Goal: Task Accomplishment & Management: Manage account settings

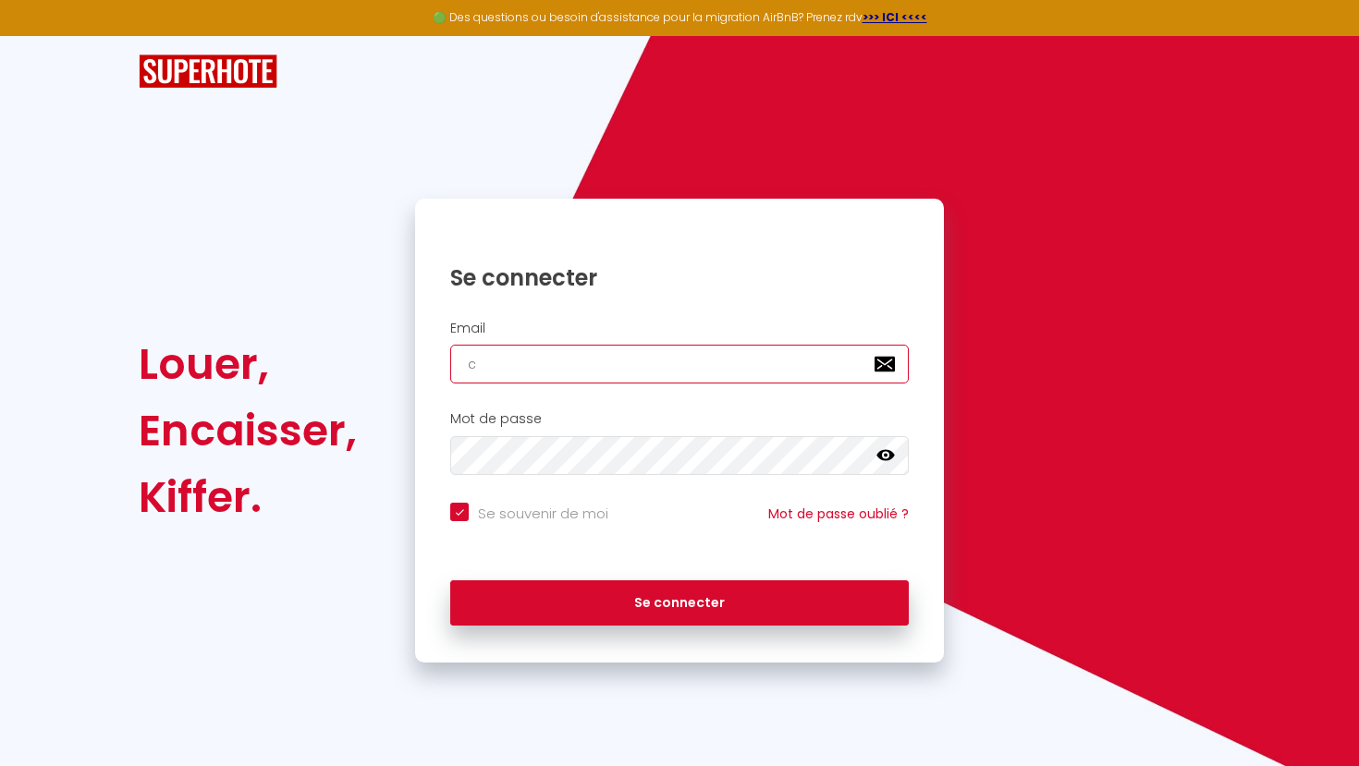
type input "ca"
checkbox input "true"
type input "cam"
checkbox input "true"
type input "cami"
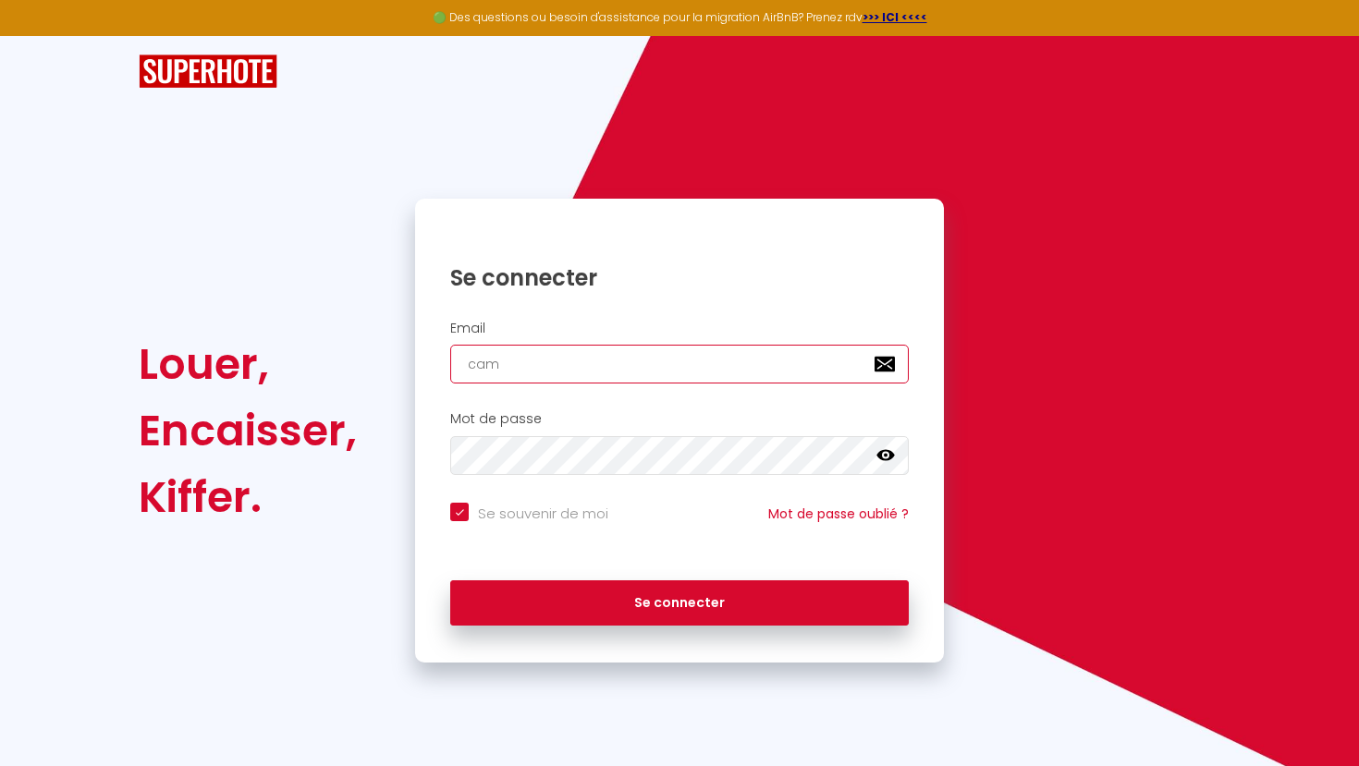
checkbox input "true"
type input "camil"
checkbox input "true"
type input "[PERSON_NAME]"
checkbox input "true"
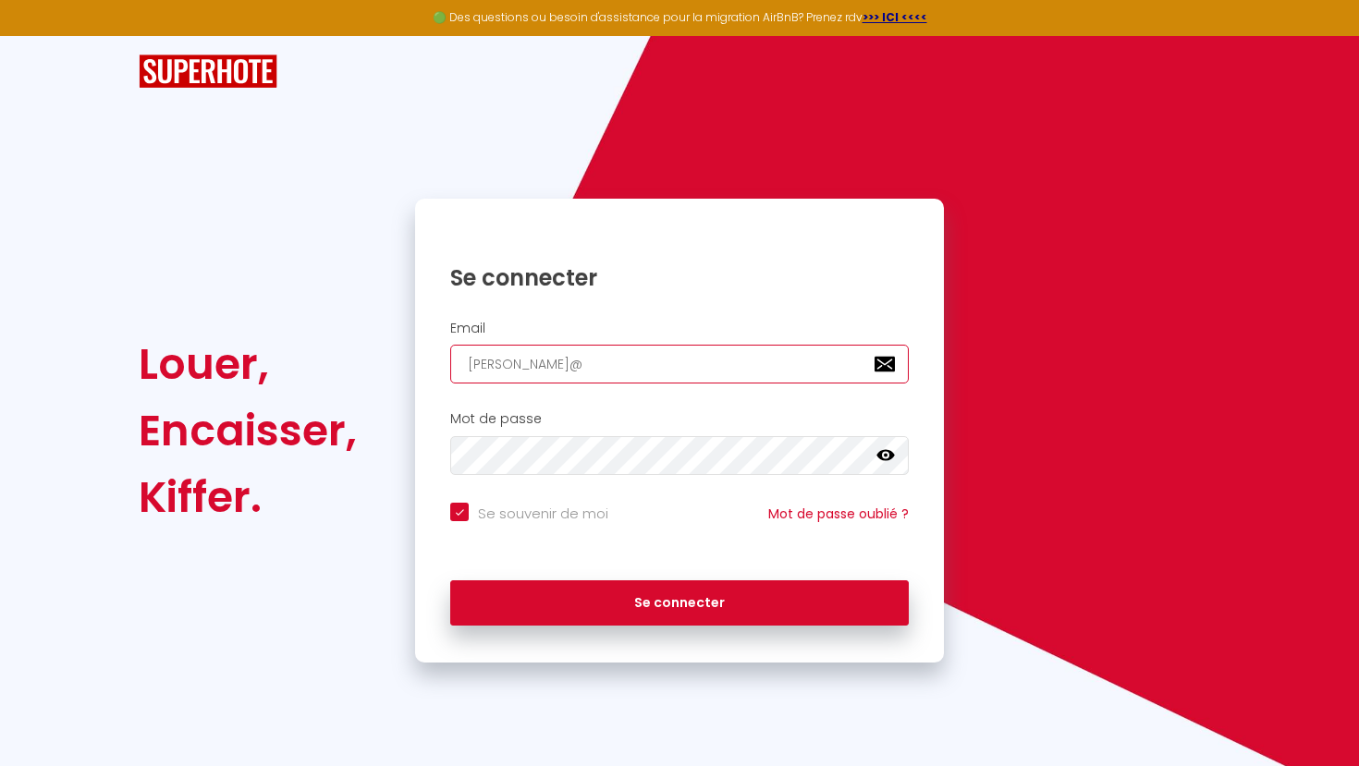
type input "[PERSON_NAME]"
checkbox input "true"
type input "[PERSON_NAME]@[PERSON_NAME]"
checkbox input "true"
type input "[PERSON_NAME]"
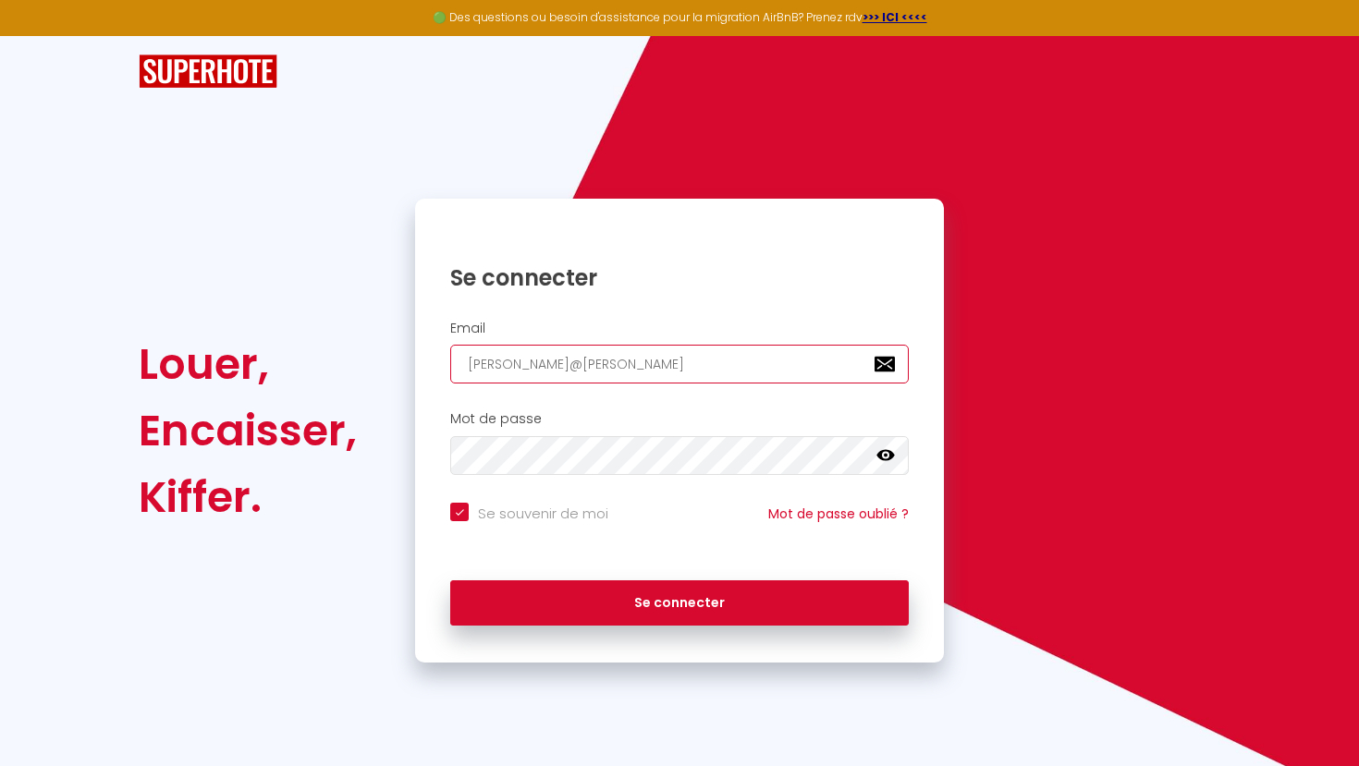
checkbox input "true"
type input "[PERSON_NAME]-"
checkbox input "true"
type input "[PERSON_NAME]"
checkbox input "true"
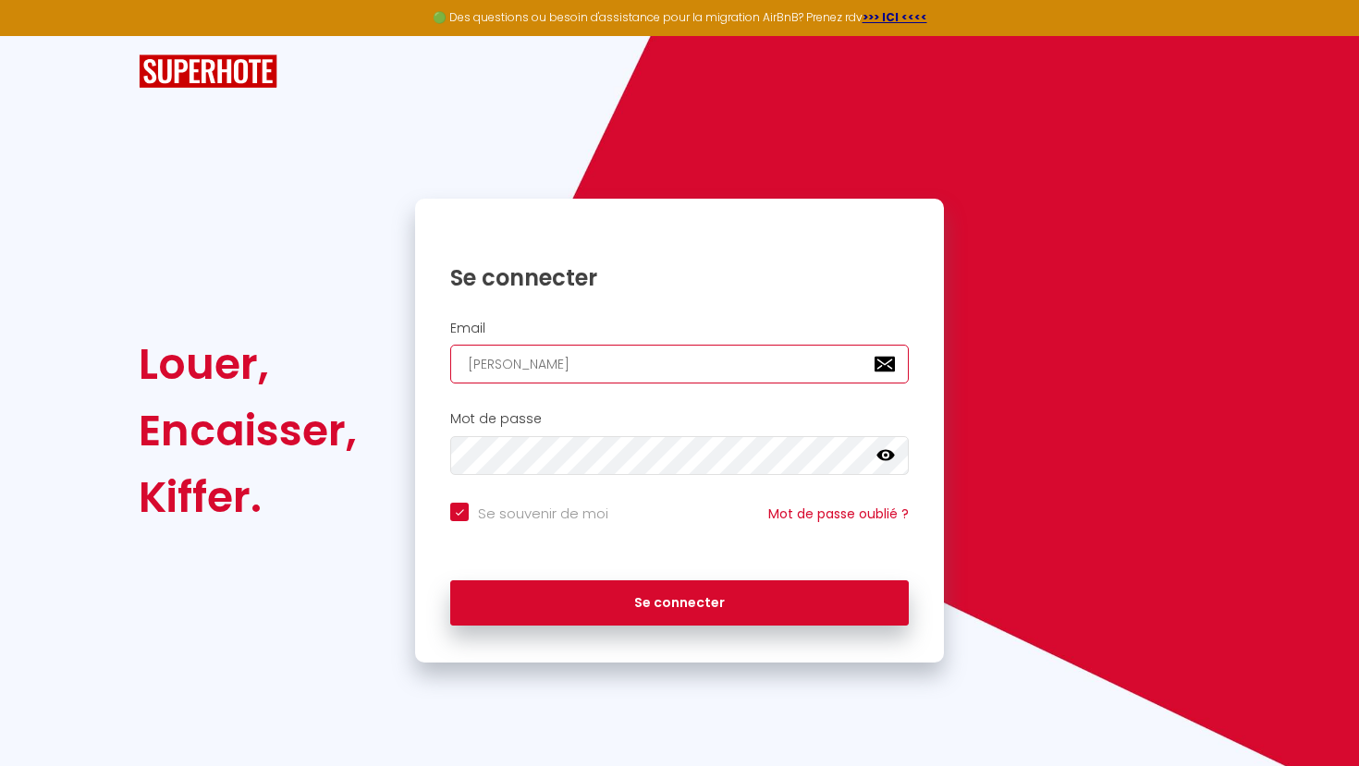
type input "[PERSON_NAME]"
checkbox input "true"
type input "[PERSON_NAME]"
checkbox input "true"
type input "[PERSON_NAME]"
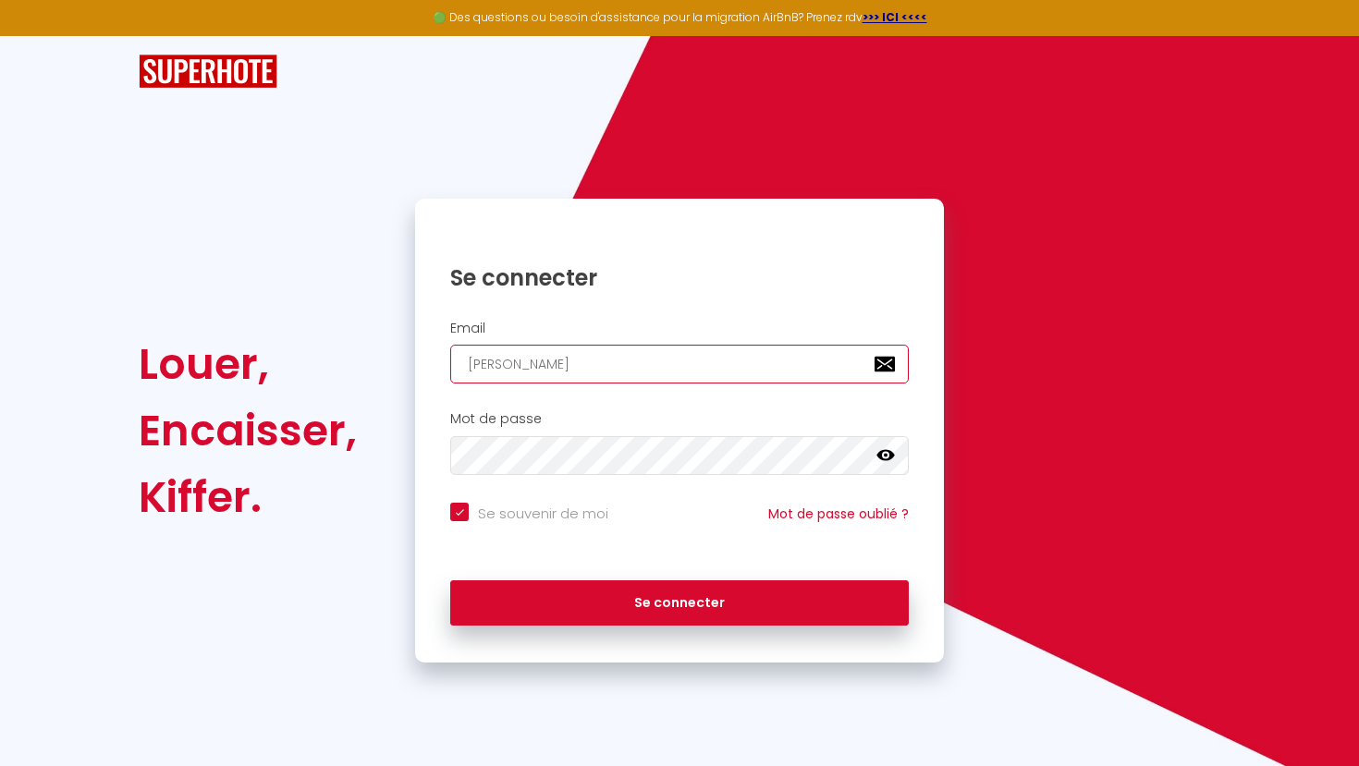
checkbox input "true"
type input "[PERSON_NAME]."
checkbox input "true"
type input "[PERSON_NAME]"
checkbox input "true"
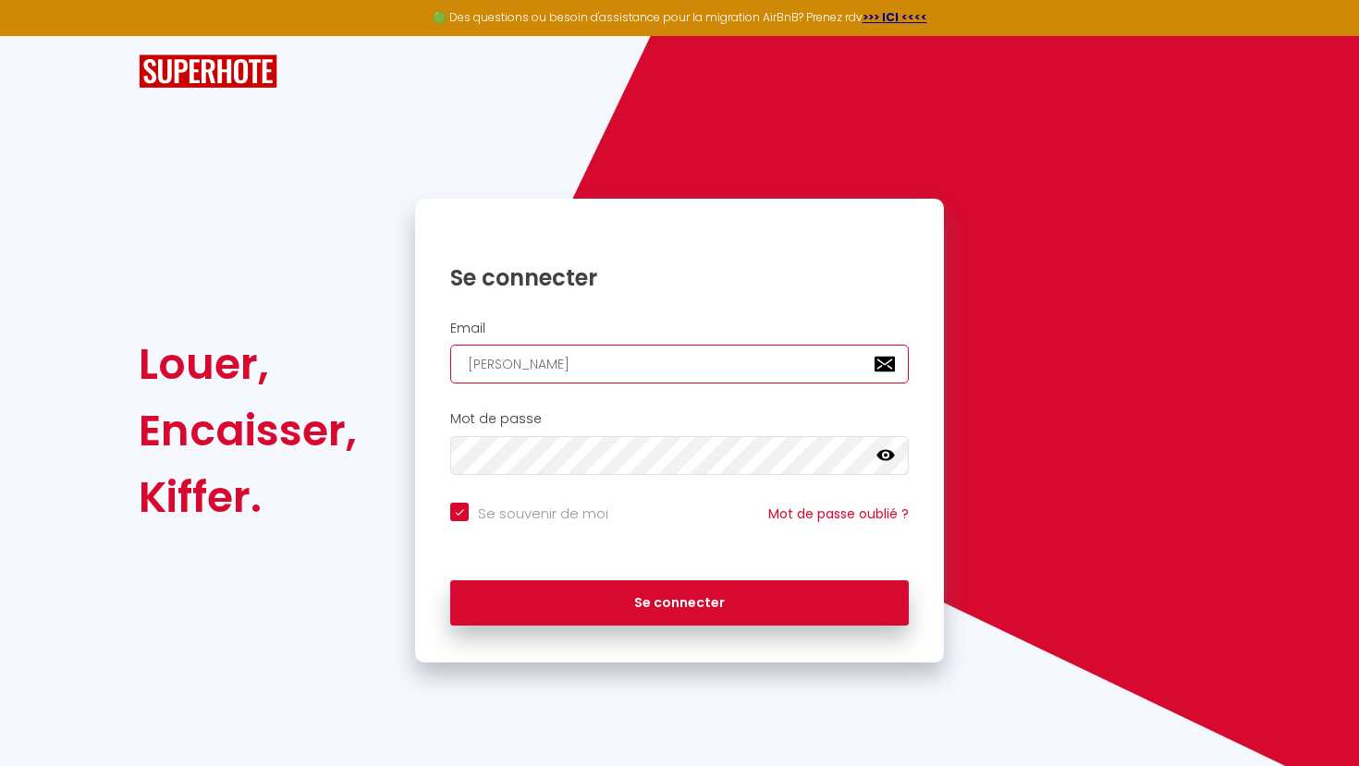
type input "[PERSON_NAME][EMAIL_ADDRESS][DOMAIN_NAME]"
checkbox input "true"
type input "[PERSON_NAME][EMAIL_ADDRESS][DOMAIN_NAME]"
checkbox input "true"
type input "[PERSON_NAME][EMAIL_ADDRESS][DOMAIN_NAME]"
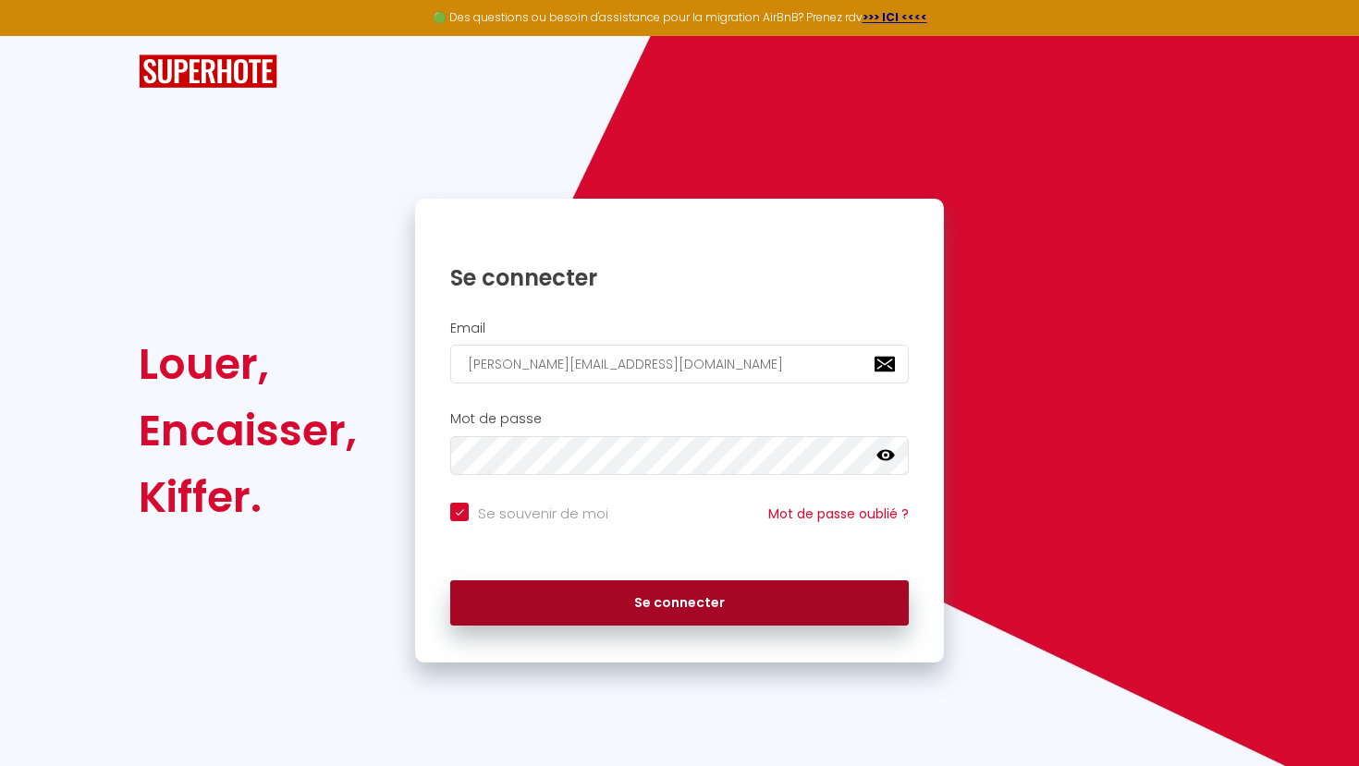
click at [732, 585] on button "Se connecter" at bounding box center [679, 603] width 458 height 46
checkbox input "true"
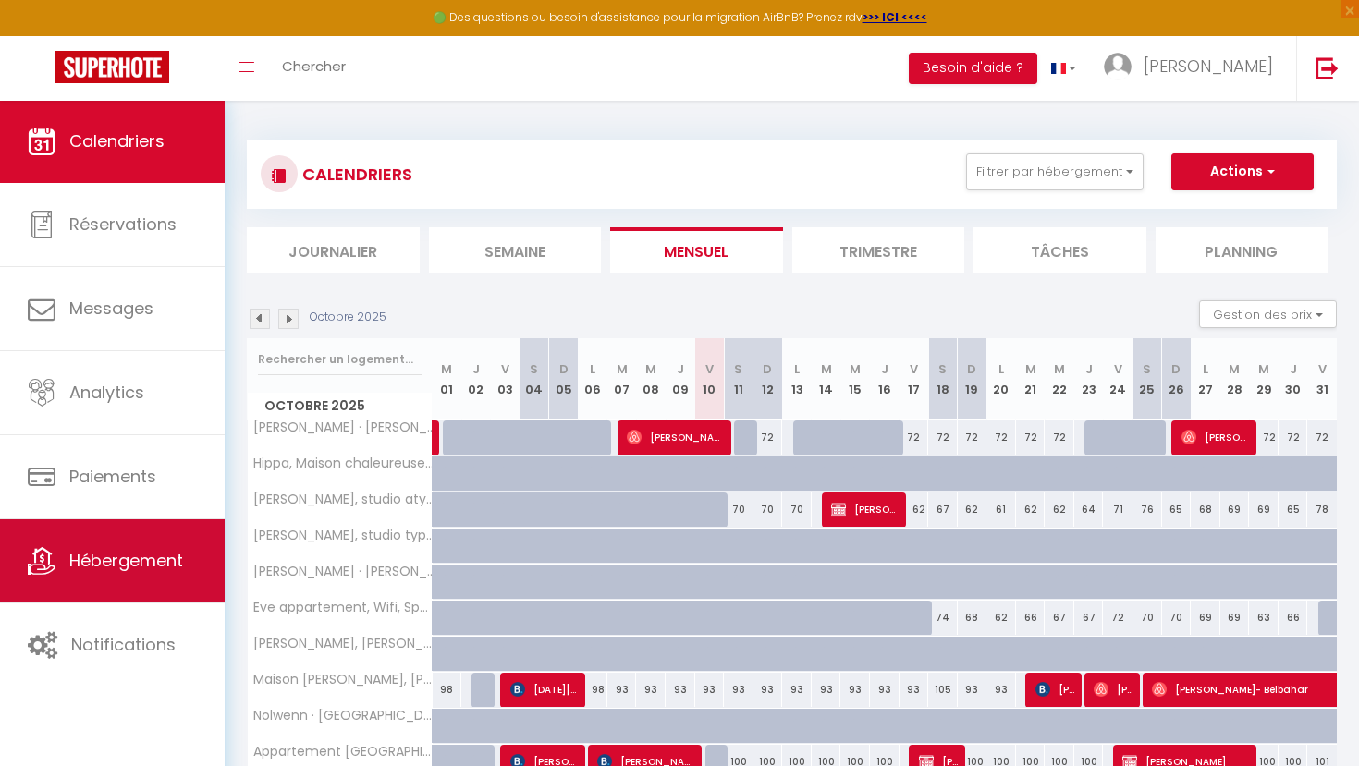
click at [118, 531] on link "Hébergement" at bounding box center [112, 560] width 225 height 83
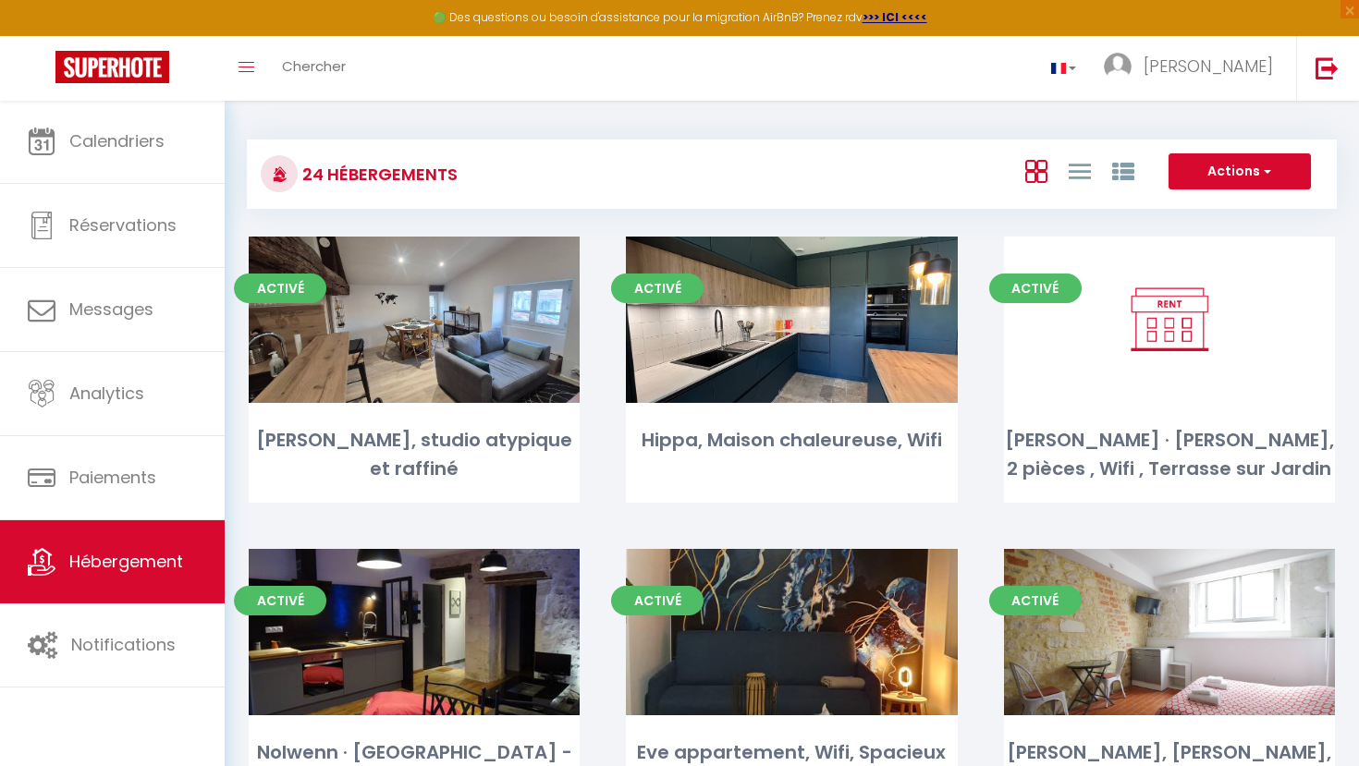
click at [1184, 180] on button "Actions" at bounding box center [1239, 171] width 142 height 37
click at [1154, 184] on div at bounding box center [1080, 170] width 152 height 35
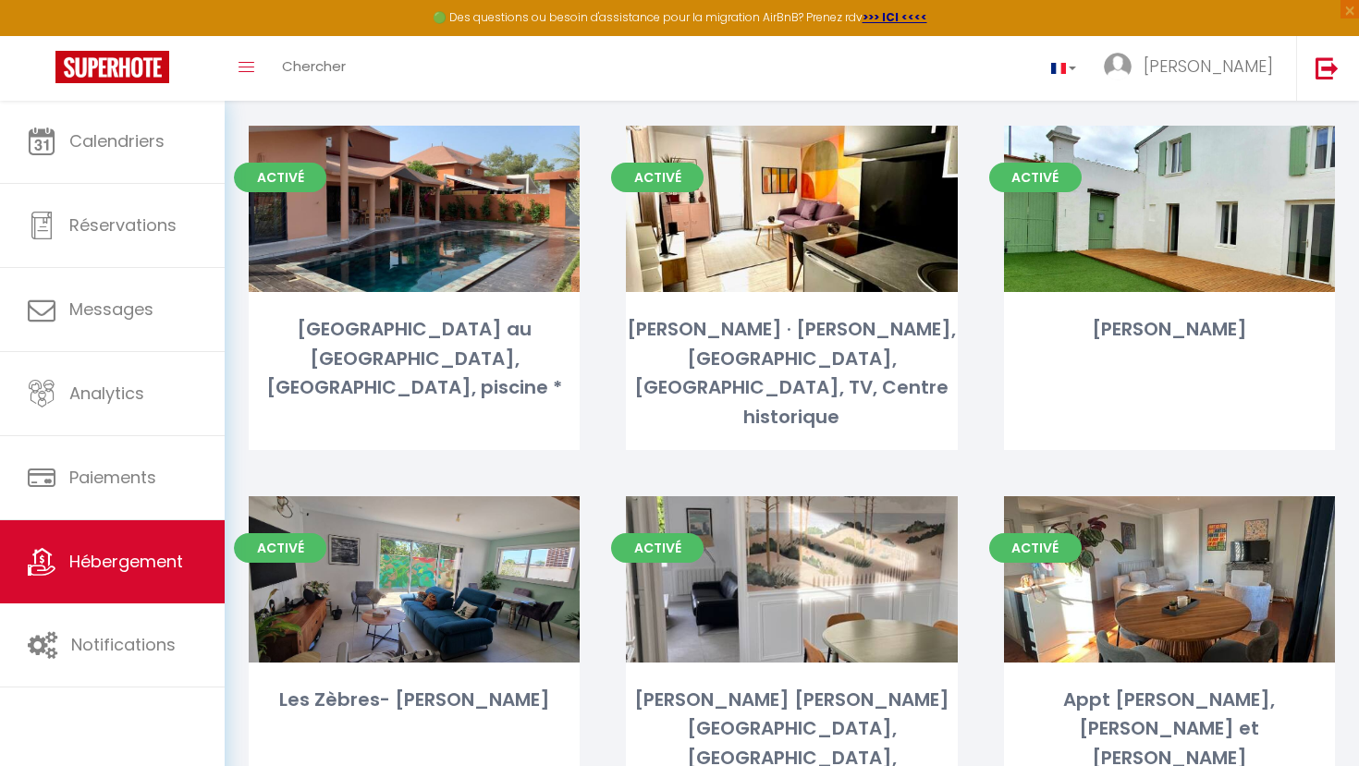
scroll to position [2012, 0]
